Goal: Transaction & Acquisition: Purchase product/service

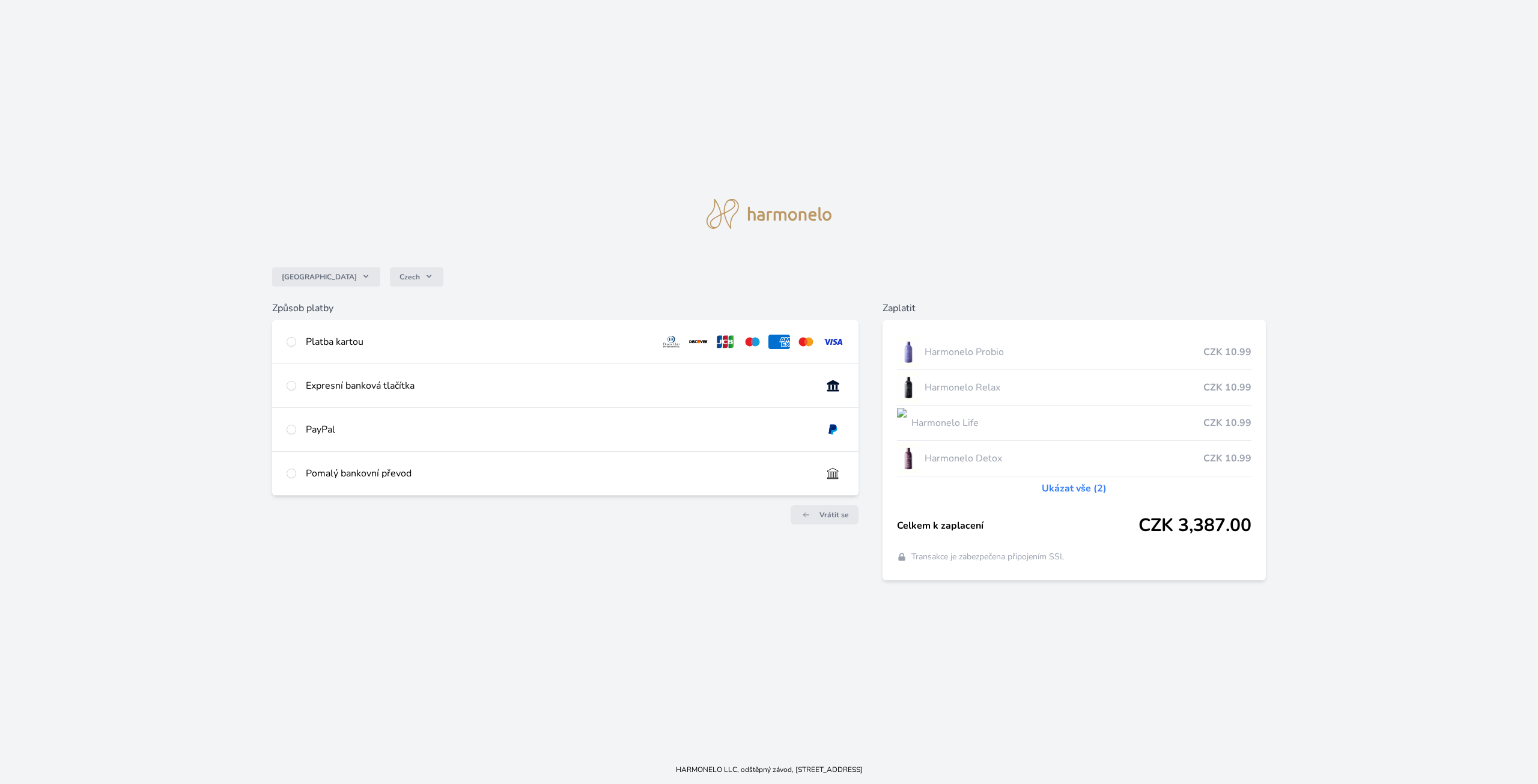
click at [324, 344] on div "Platba kartou" at bounding box center [478, 341] width 344 height 14
radio input "true"
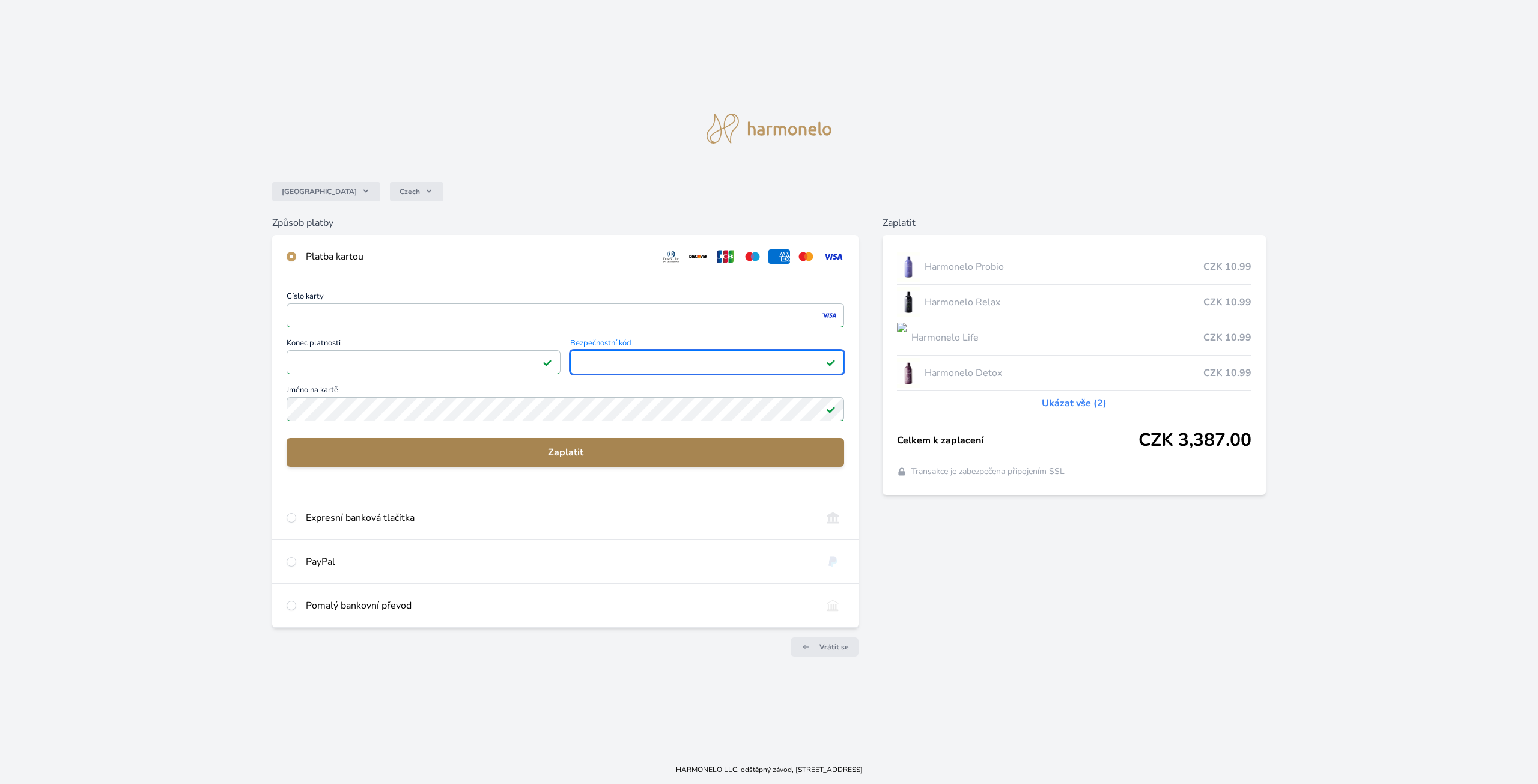
click at [477, 448] on span "Zaplatit" at bounding box center [565, 452] width 538 height 14
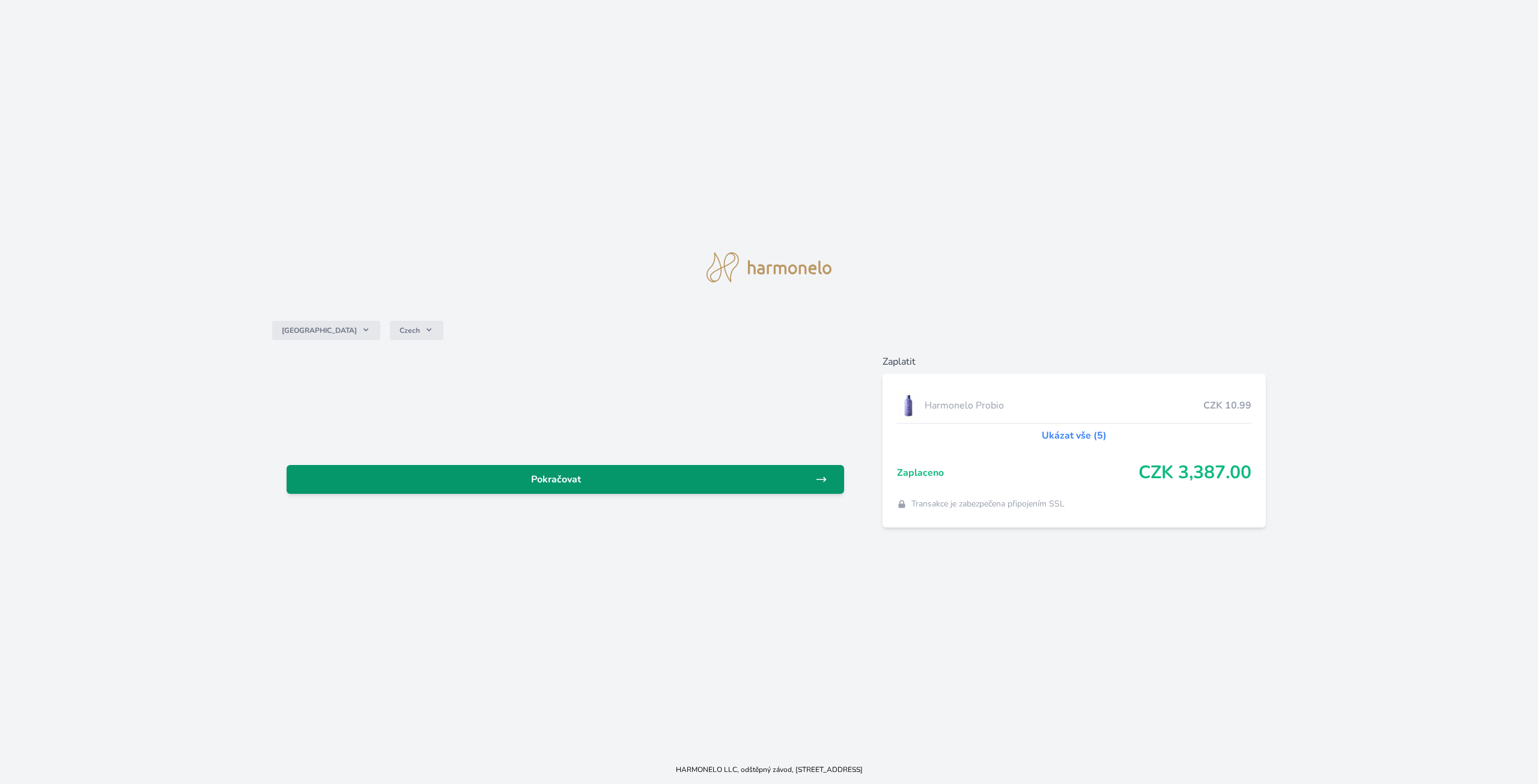
click at [547, 476] on span "Pokračovat" at bounding box center [556, 479] width 519 height 14
